Goal: Use online tool/utility: Utilize a website feature to perform a specific function

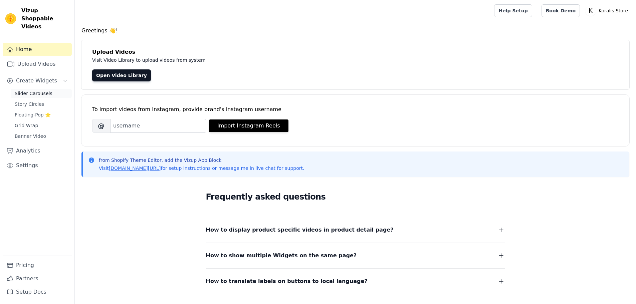
click at [31, 90] on span "Slider Carousels" at bounding box center [34, 93] width 38 height 7
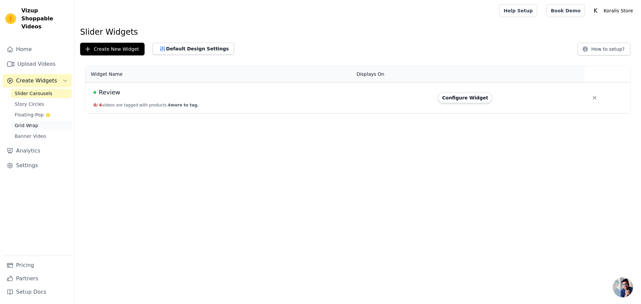
click at [31, 122] on span "Grid Wrap" at bounding box center [26, 125] width 23 height 7
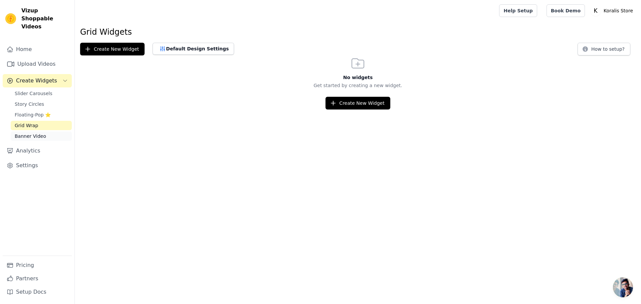
click at [41, 133] on span "Banner Video" at bounding box center [30, 136] width 31 height 7
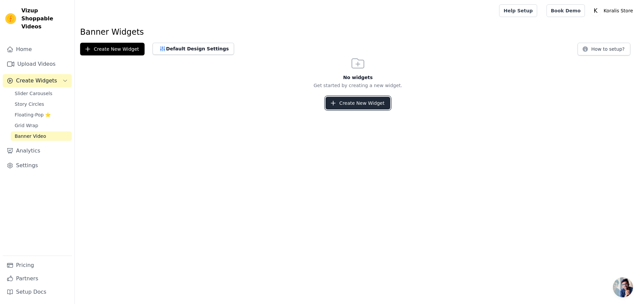
click at [369, 108] on button "Create New Widget" at bounding box center [358, 103] width 64 height 13
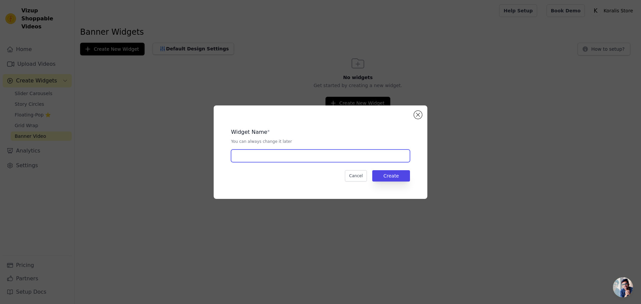
click at [350, 157] on input "text" at bounding box center [320, 156] width 179 height 13
type input "Home Banner"
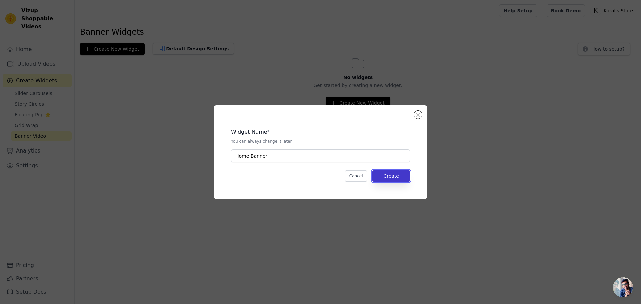
click at [408, 178] on button "Create" at bounding box center [391, 175] width 38 height 11
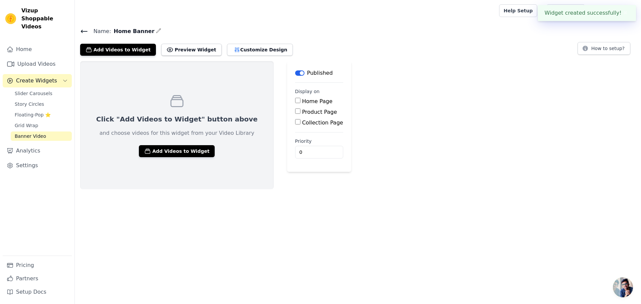
click at [302, 102] on label "Home Page" at bounding box center [317, 101] width 30 height 6
click at [295, 102] on input "Home Page" at bounding box center [297, 100] width 5 height 5
checkbox input "true"
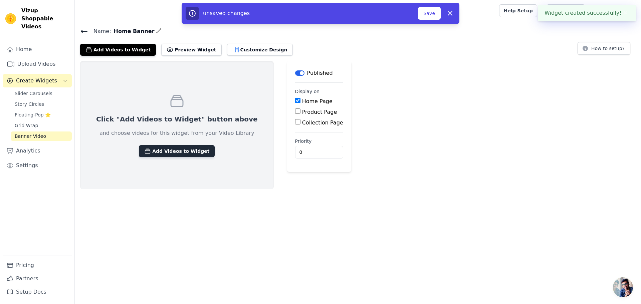
click at [183, 150] on button "Add Videos to Widget" at bounding box center [177, 151] width 76 height 12
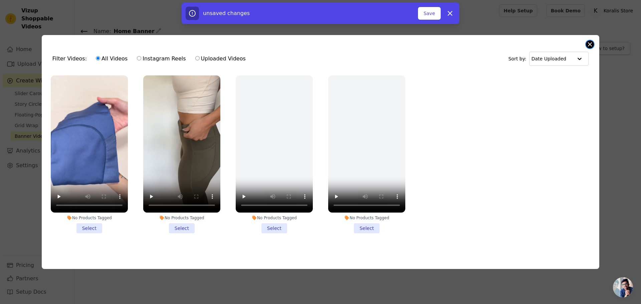
click at [590, 43] on button "Close modal" at bounding box center [590, 44] width 8 height 8
